Goal: Find specific page/section: Find specific page/section

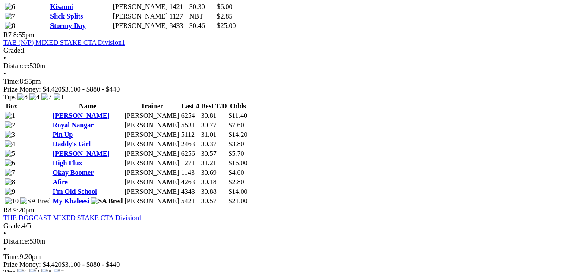
scroll to position [1359, 0]
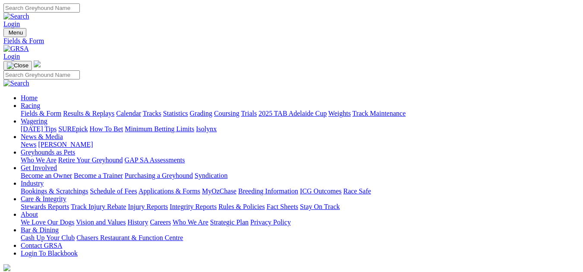
select select "QLD"
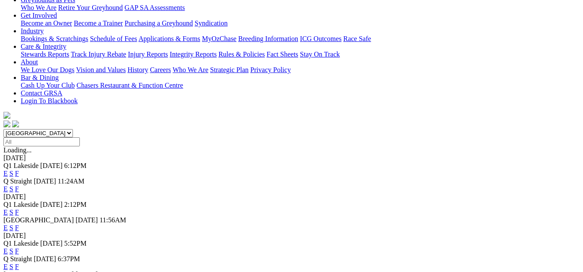
scroll to position [156, 0]
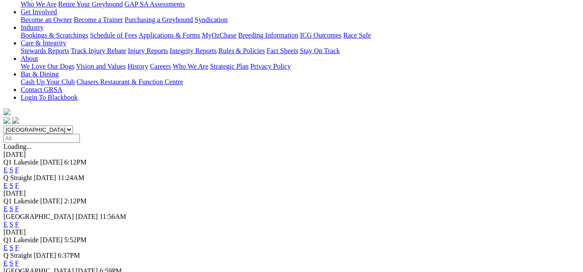
click at [19, 244] on link "F" at bounding box center [17, 247] width 4 height 7
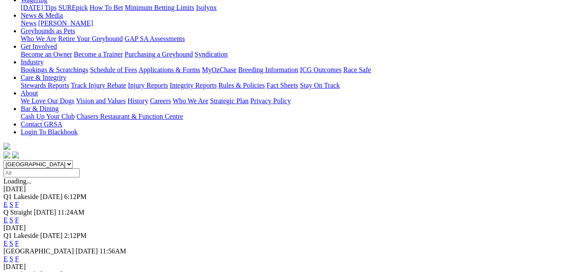
scroll to position [150, 0]
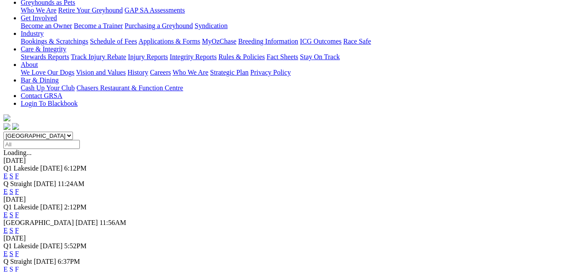
click at [19, 266] on link "F" at bounding box center [17, 269] width 4 height 7
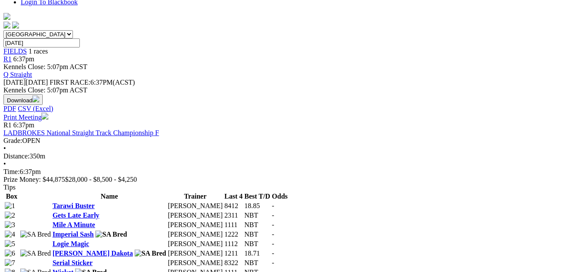
scroll to position [259, 0]
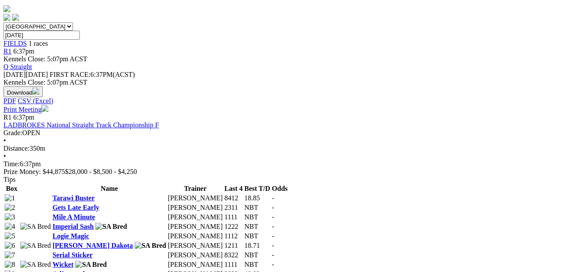
click at [181, 260] on td "Robyn Mackellar" at bounding box center [196, 264] width 56 height 9
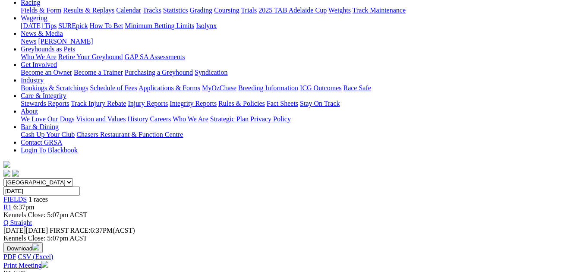
scroll to position [75, 0]
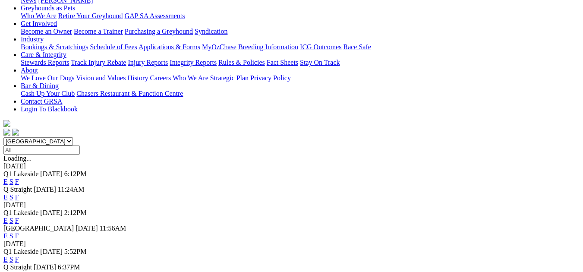
scroll to position [156, 0]
